Goal: Task Accomplishment & Management: Complete application form

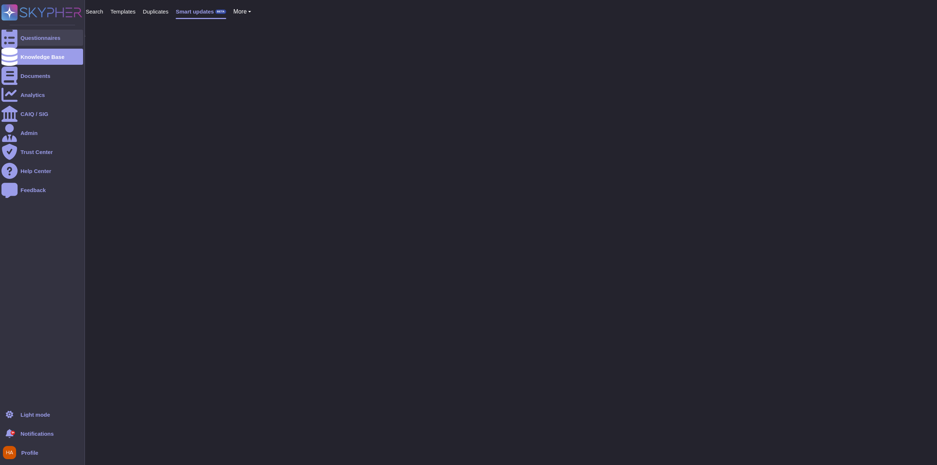
click at [18, 34] on div "Questionnaires" at bounding box center [42, 38] width 82 height 16
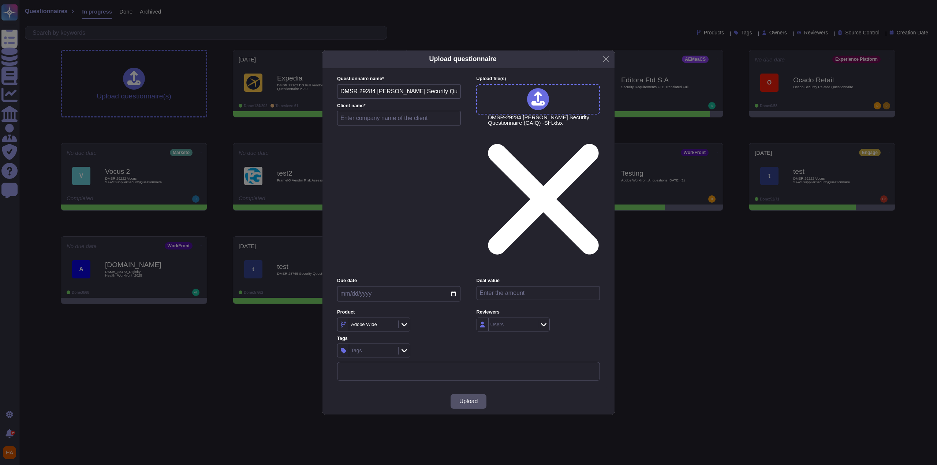
click at [423, 125] on input "text" at bounding box center [399, 118] width 124 height 15
paste input "[PERSON_NAME]"
type input "[PERSON_NAME]"
click at [372, 318] on div "Adobe Wide" at bounding box center [372, 324] width 47 height 13
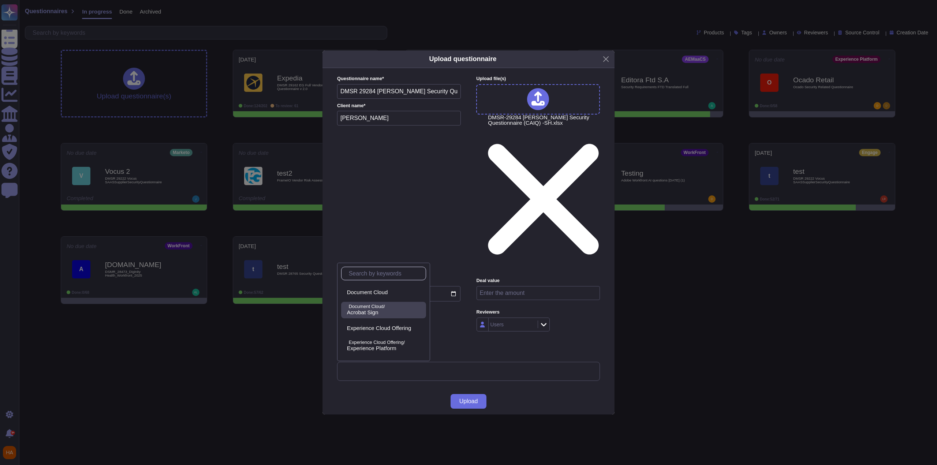
click at [378, 311] on span "Acrobat Sign" at bounding box center [362, 312] width 31 height 7
click at [466, 398] on span "Upload" at bounding box center [468, 401] width 19 height 6
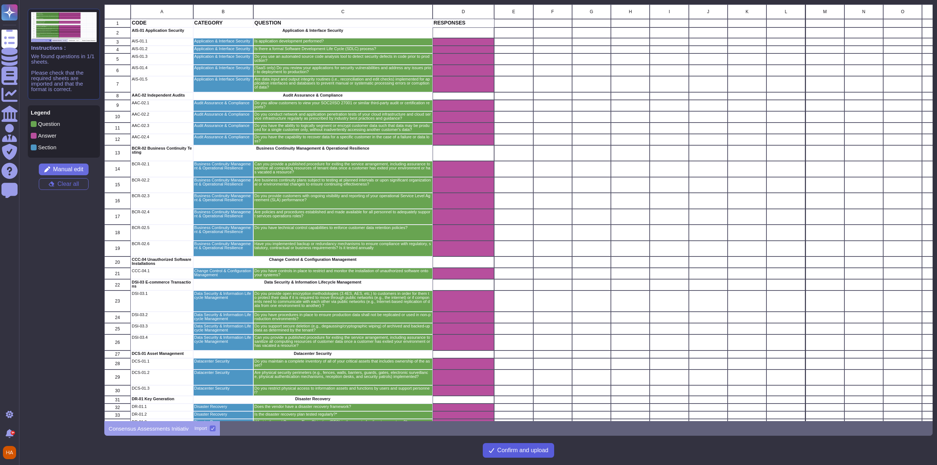
click at [542, 450] on span "Confirm and upload" at bounding box center [522, 450] width 51 height 6
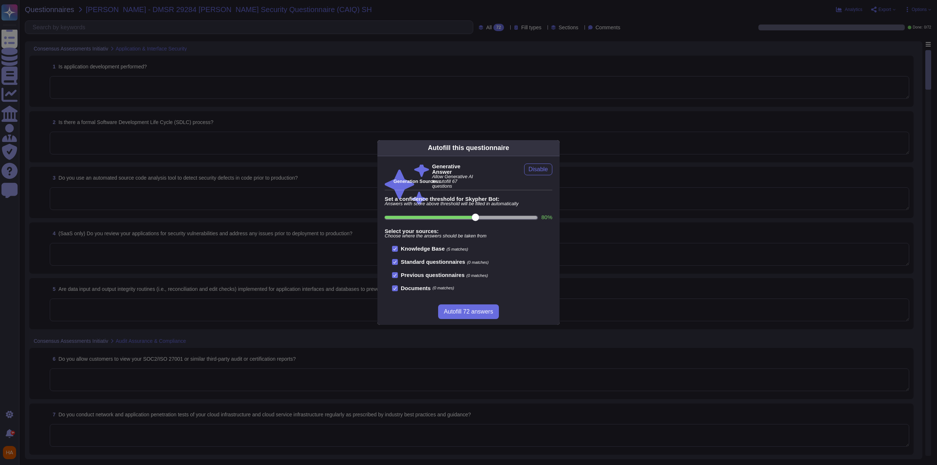
click at [504, 216] on input "80 %" at bounding box center [461, 217] width 152 height 3
type input "90"
click at [485, 311] on span "Autofill 69 answers" at bounding box center [468, 312] width 49 height 6
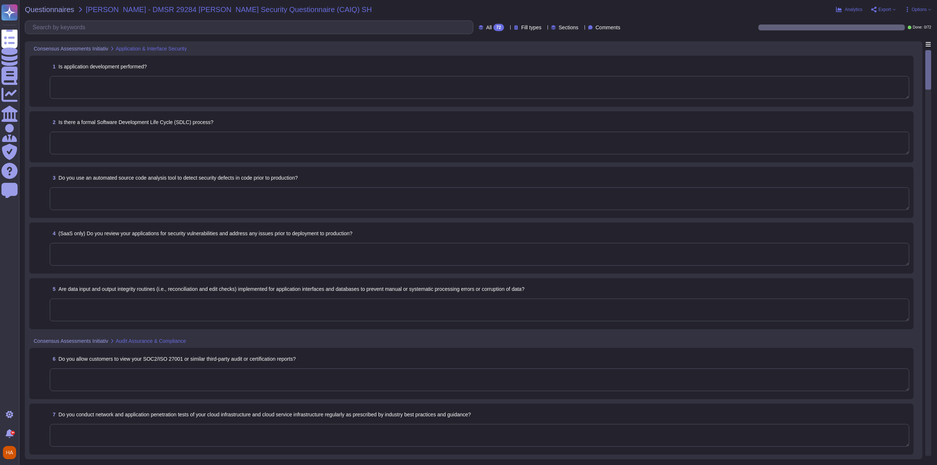
type textarea "Yes, application development is performed. Adobe develops all of its solutions …"
type textarea "Yes, Adobe has a formal Software Development Life Cycle (SDLC) process, which i…"
type textarea "Yes, we use Kodiak as an automated source code analysis tool as part of our Sec…"
type textarea "Yes, we review our applications for security vulnerabilities prior to deploymen…"
type textarea "Data integrity checks are performed on files once they are located on Adobe ser…"
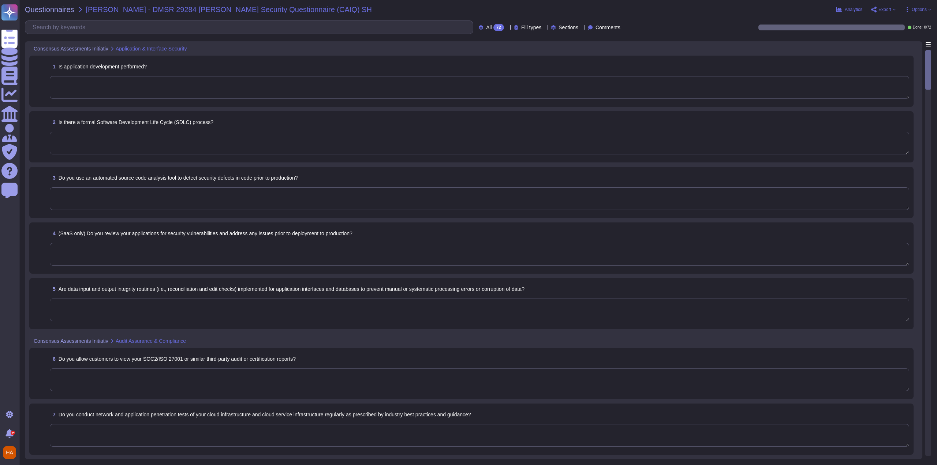
type textarea "Customers can request third-party audit or certification reports, including SOC…"
type textarea "Yes, we conduct network and application penetration tests of our cloud infrastr…"
type textarea "Yes, we have the ability to logically segment customer data, ensuring that data…"
type textarea "Adobe has the capability to recover specific customer data in the case of a fai…"
